Goal: Task Accomplishment & Management: Complete application form

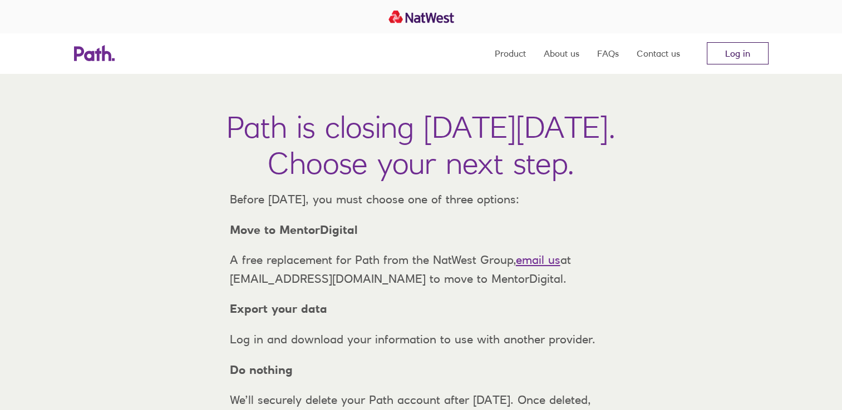
click at [736, 55] on link "Log in" at bounding box center [737, 53] width 62 height 22
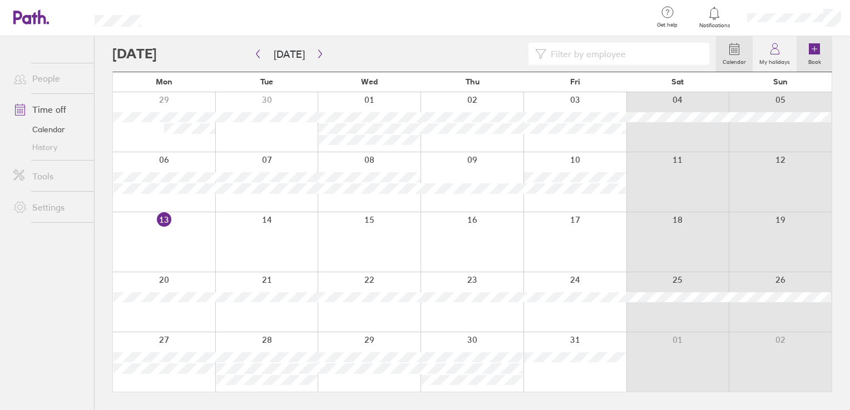
drag, startPoint x: 814, startPoint y: 47, endPoint x: 812, endPoint y: 55, distance: 8.1
click at [814, 47] on icon at bounding box center [814, 49] width 0 height 5
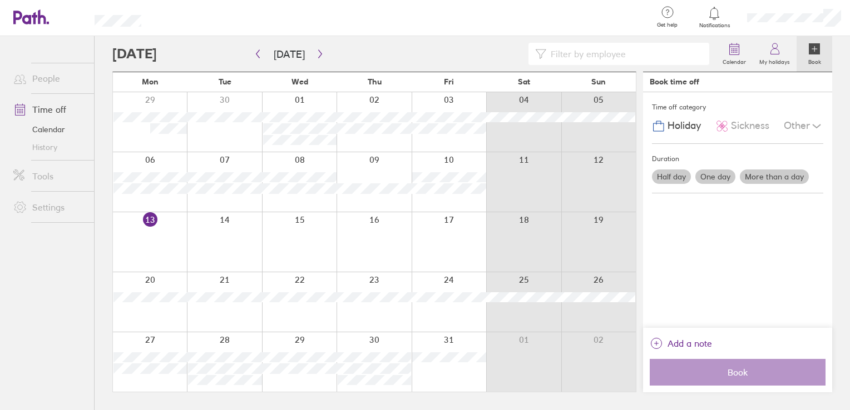
click at [672, 172] on label "Half day" at bounding box center [671, 177] width 39 height 14
click at [0, 0] on input "Half day" at bounding box center [0, 0] width 0 height 0
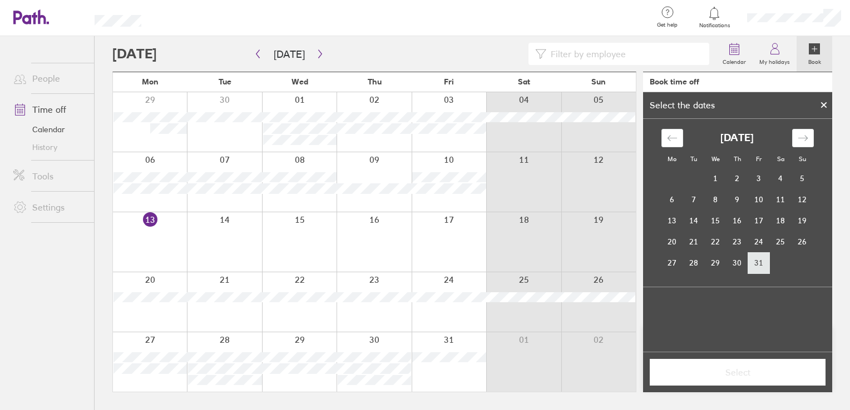
click at [759, 264] on td "31" at bounding box center [759, 263] width 22 height 21
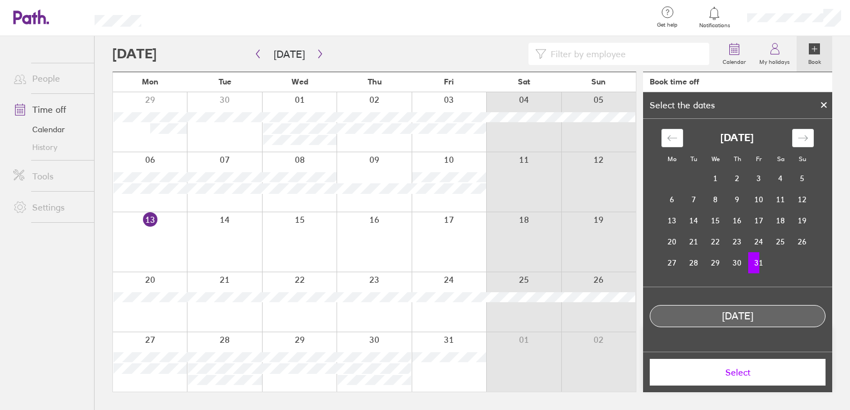
click at [753, 258] on td "31" at bounding box center [759, 263] width 22 height 21
click at [825, 103] on icon at bounding box center [824, 105] width 4 height 4
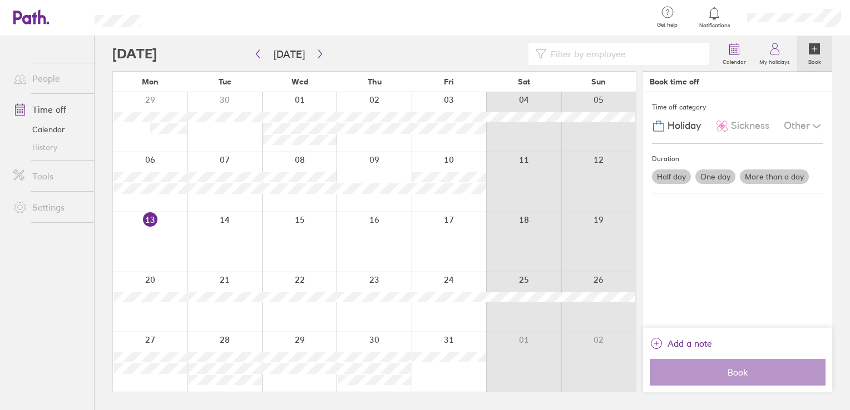
click at [670, 125] on span "Holiday" at bounding box center [683, 126] width 33 height 12
click at [679, 174] on label "Half day" at bounding box center [671, 177] width 39 height 14
click at [0, 0] on input "Half day" at bounding box center [0, 0] width 0 height 0
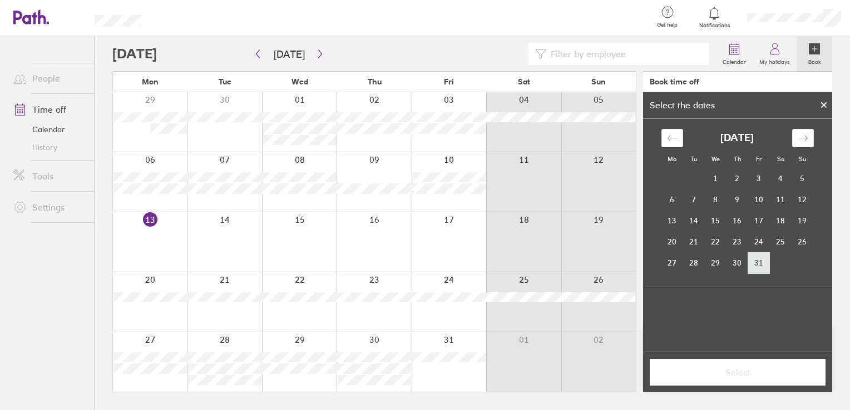
click at [768, 260] on td "31" at bounding box center [759, 263] width 22 height 21
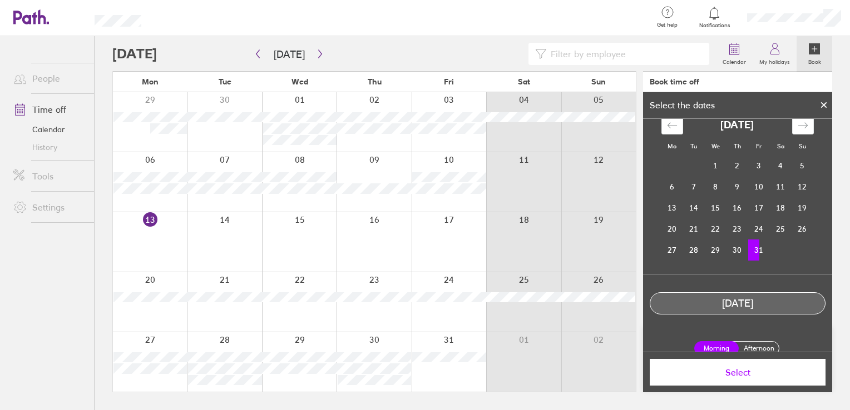
scroll to position [24, 0]
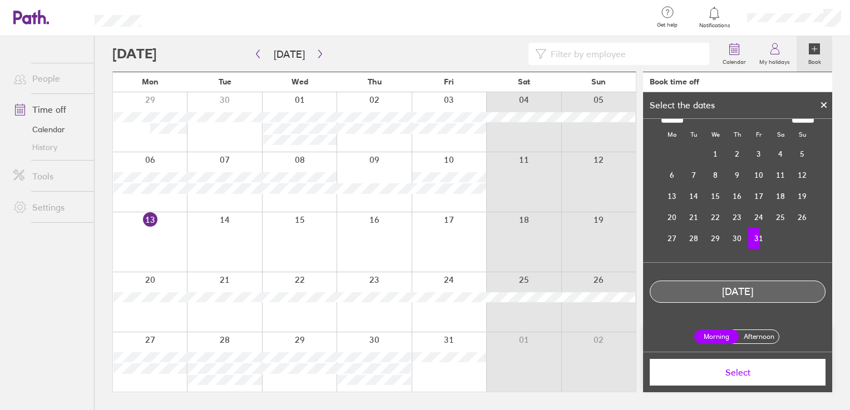
click at [748, 334] on label "Afternoon" at bounding box center [758, 336] width 44 height 13
click at [0, 0] on input "Afternoon" at bounding box center [0, 0] width 0 height 0
click at [737, 370] on span "Select" at bounding box center [737, 373] width 160 height 10
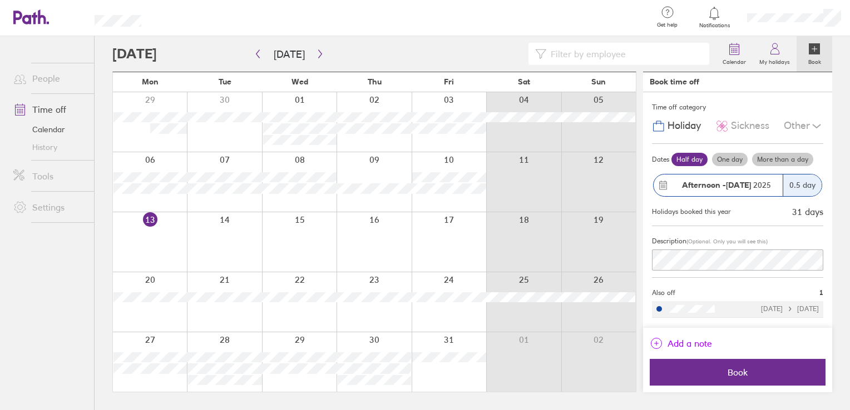
click at [689, 344] on span "Add a note" at bounding box center [689, 344] width 44 height 18
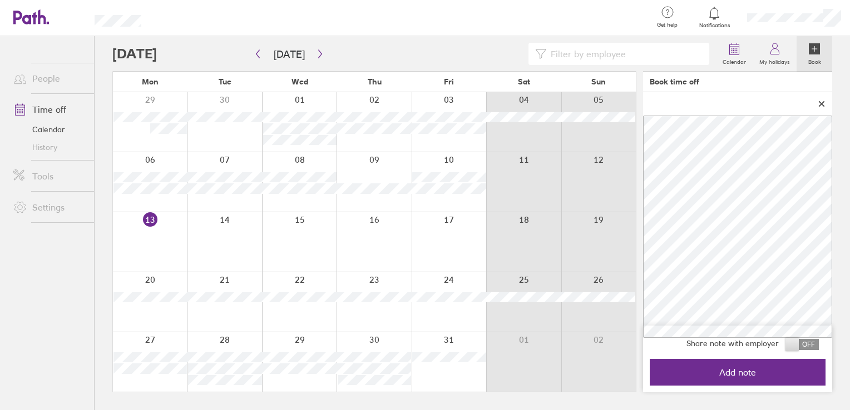
click at [745, 373] on span "Add note" at bounding box center [737, 373] width 160 height 10
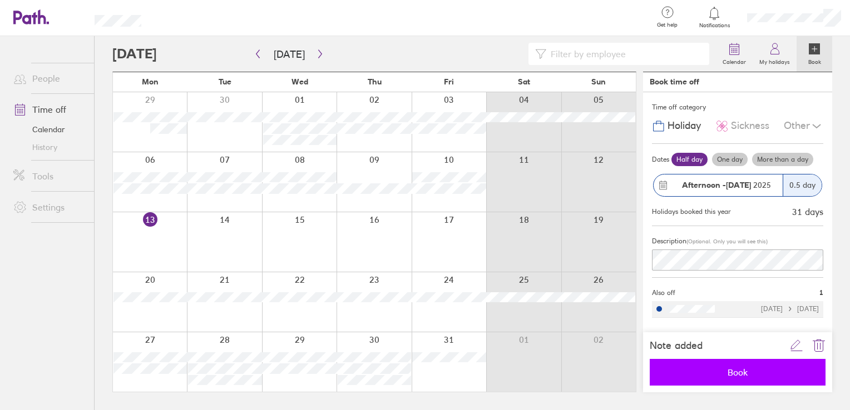
click at [733, 373] on span "Book" at bounding box center [737, 373] width 160 height 10
